Goal: Transaction & Acquisition: Obtain resource

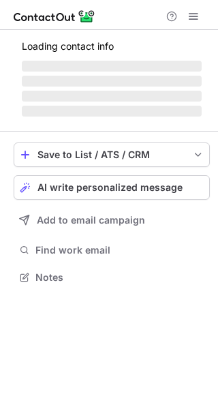
scroll to position [285, 218]
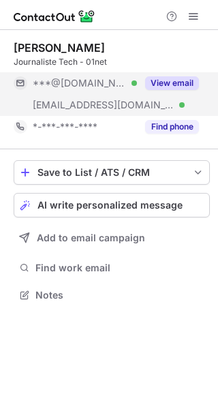
click at [156, 79] on button "View email" at bounding box center [172, 83] width 54 height 14
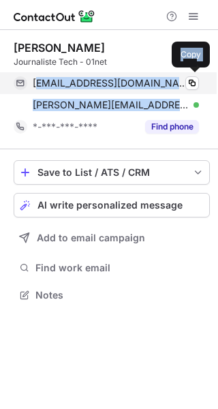
drag, startPoint x: 168, startPoint y: 108, endPoint x: 35, endPoint y: 83, distance: 135.0
click at [35, 83] on div "thomasestimbre@gmail.com Verified Copy thomas@journaldugeek.com Verified Copy" at bounding box center [106, 94] width 185 height 44
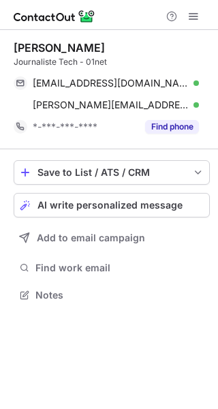
click at [176, 280] on div "Save to List / ATS / CRM List Select Lever Connect Greenhouse Connect Salesforc…" at bounding box center [112, 232] width 196 height 166
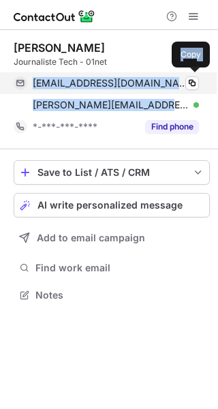
drag, startPoint x: 163, startPoint y: 106, endPoint x: 30, endPoint y: 84, distance: 134.5
click at [30, 84] on div "thomasestimbre@gmail.com Verified Copy thomas@journaldugeek.com Verified Copy" at bounding box center [106, 94] width 185 height 44
copy div "thomasestimbre@gmail.com Verified Copy thomas@journaldugeek.com"
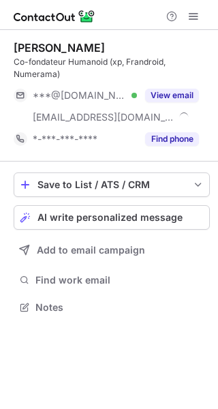
scroll to position [298, 218]
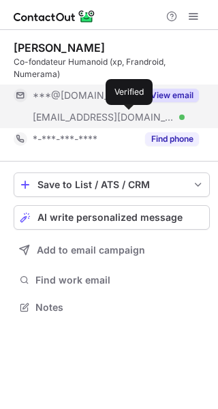
click at [179, 115] on div at bounding box center [181, 116] width 5 height 5
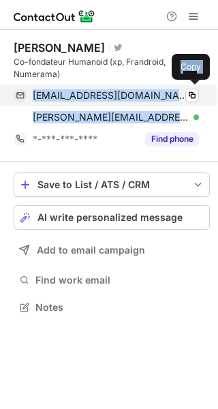
drag, startPoint x: 137, startPoint y: 121, endPoint x: 33, endPoint y: 99, distance: 105.6
click at [33, 99] on div "[EMAIL_ADDRESS][DOMAIN_NAME] Verified Copy [PERSON_NAME][EMAIL_ADDRESS][DOMAIN_…" at bounding box center [106, 106] width 185 height 44
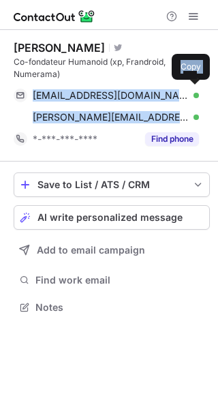
copy div "[EMAIL_ADDRESS][DOMAIN_NAME] Verified Copy [PERSON_NAME][EMAIL_ADDRESS][DOMAIN_…"
